Goal: Navigation & Orientation: Find specific page/section

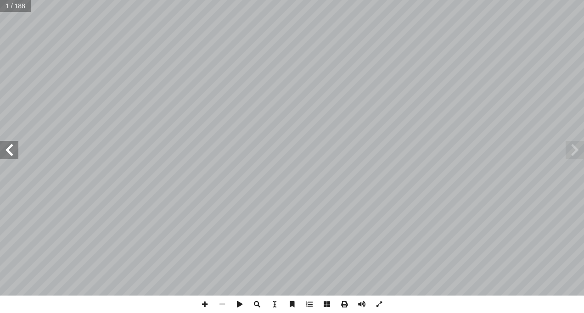
click at [11, 152] on span at bounding box center [9, 150] width 18 height 18
click at [572, 153] on span at bounding box center [575, 150] width 18 height 18
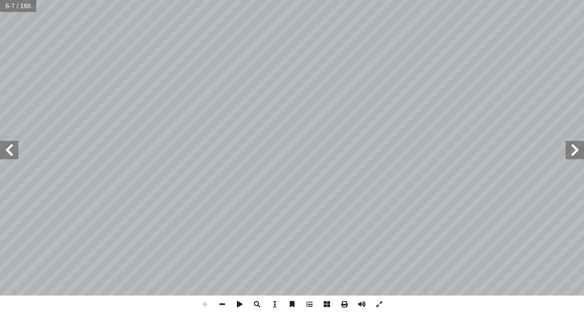
click at [7, 142] on span at bounding box center [9, 150] width 18 height 18
click at [575, 153] on span at bounding box center [575, 150] width 18 height 18
click at [5, 152] on span at bounding box center [9, 150] width 18 height 18
click at [11, 152] on span at bounding box center [9, 150] width 18 height 18
click at [574, 154] on span at bounding box center [575, 150] width 18 height 18
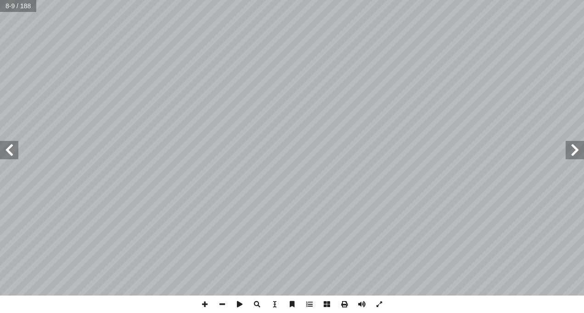
click at [14, 155] on span at bounding box center [9, 150] width 18 height 18
click at [572, 151] on span at bounding box center [575, 150] width 18 height 18
click at [571, 152] on span at bounding box center [575, 150] width 18 height 18
click at [5, 156] on span at bounding box center [9, 150] width 18 height 18
click at [578, 152] on span at bounding box center [575, 150] width 18 height 18
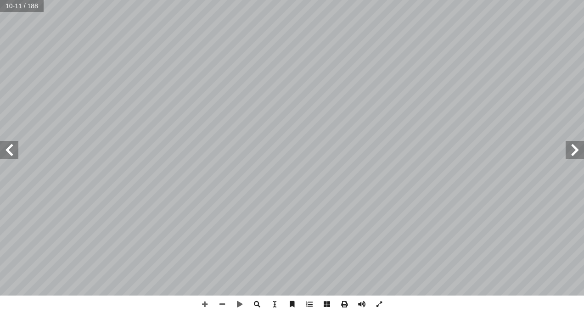
click at [7, 149] on span at bounding box center [9, 150] width 18 height 18
click at [573, 152] on span at bounding box center [575, 150] width 18 height 18
click at [9, 152] on span at bounding box center [9, 150] width 18 height 18
click at [9, 154] on span at bounding box center [9, 150] width 18 height 18
click at [569, 146] on span at bounding box center [575, 150] width 18 height 18
